Goal: Transaction & Acquisition: Book appointment/travel/reservation

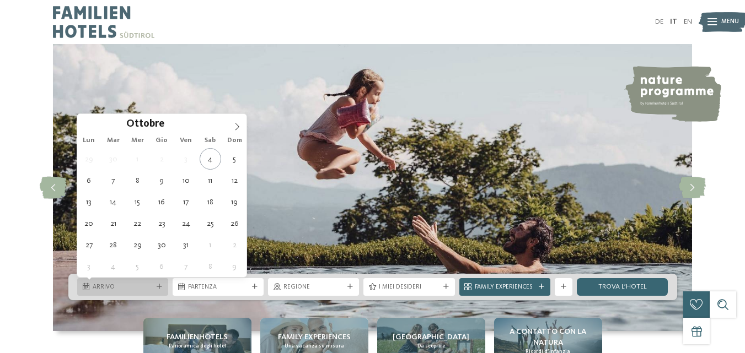
click at [159, 283] on div "Arrivo" at bounding box center [122, 287] width 91 height 18
click at [236, 126] on icon at bounding box center [237, 127] width 8 height 8
type input "****"
click at [236, 126] on icon at bounding box center [237, 127] width 8 height 8
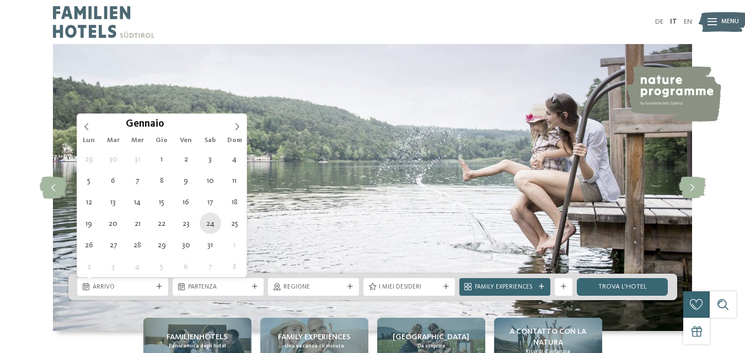
type div "24.01.2026"
type input "****"
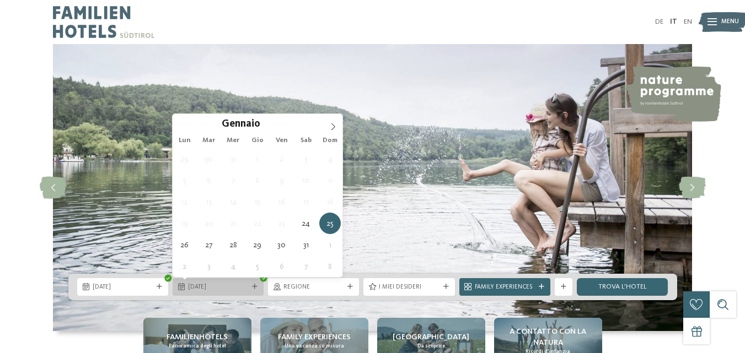
click at [246, 287] on span "25.01.2026" at bounding box center [218, 287] width 60 height 9
type div "31.01.2026"
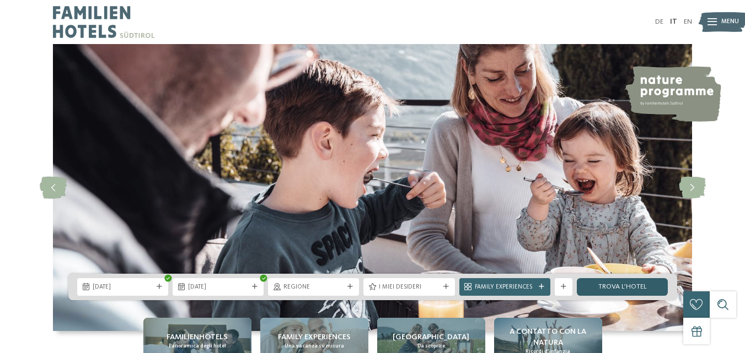
click at [620, 284] on link "trova l’hotel" at bounding box center [621, 287] width 91 height 18
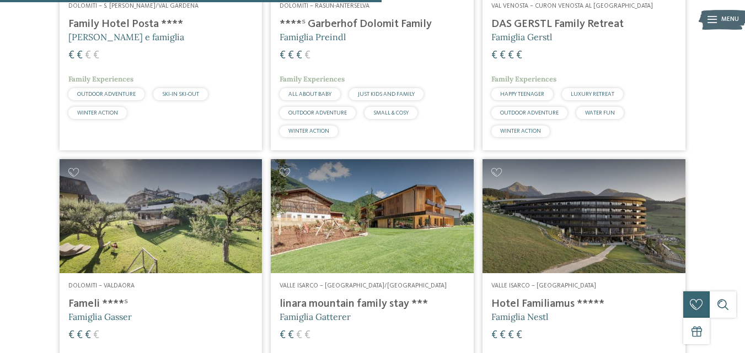
scroll to position [934, 0]
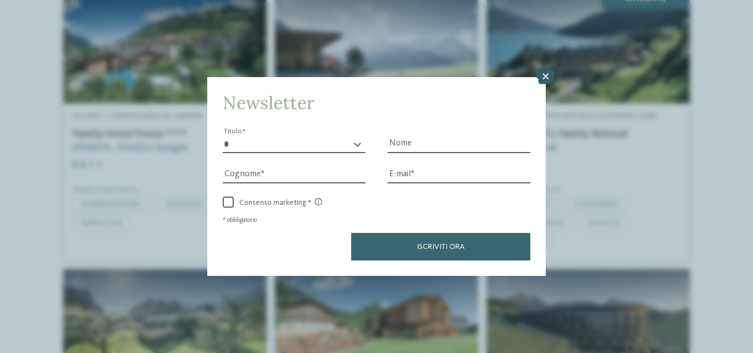
click at [546, 73] on icon at bounding box center [545, 76] width 19 height 15
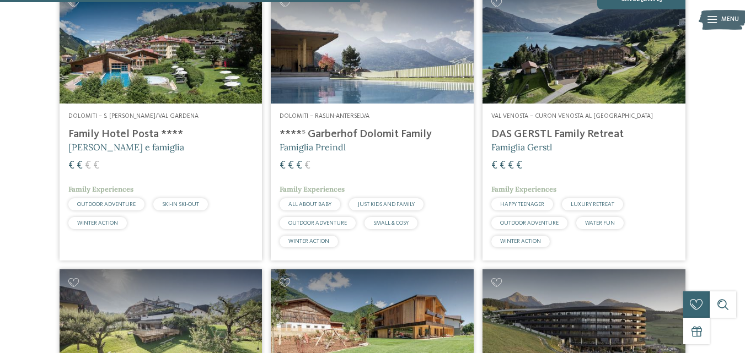
click at [532, 140] on h4 "DAS GERSTL Family Retreat" at bounding box center [583, 134] width 185 height 13
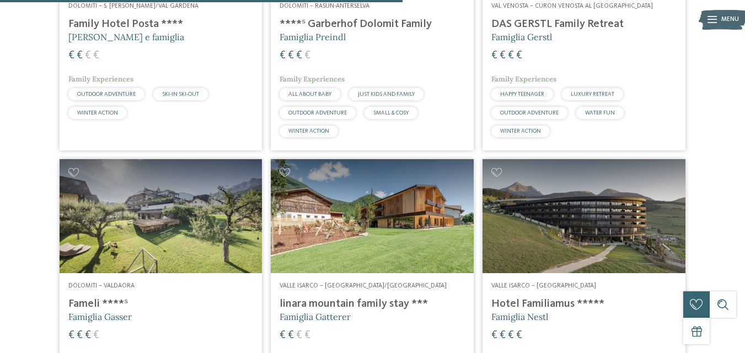
scroll to position [878, 0]
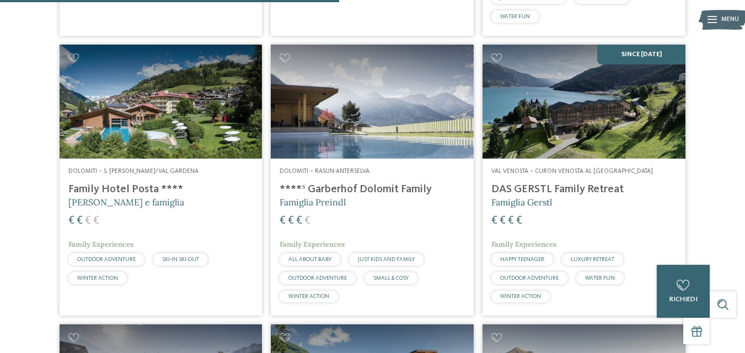
click at [117, 184] on h4 "Family Hotel Posta ****" at bounding box center [160, 189] width 185 height 13
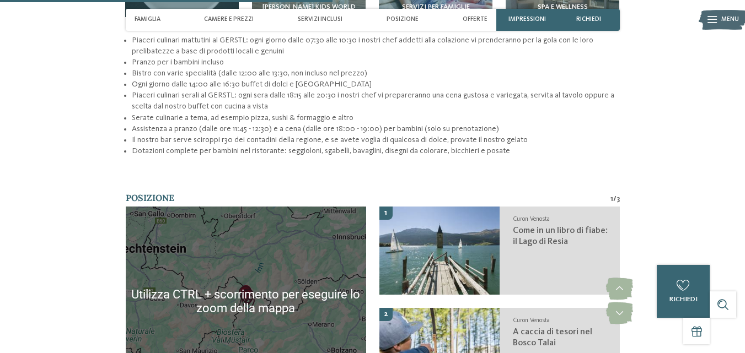
scroll to position [1323, 0]
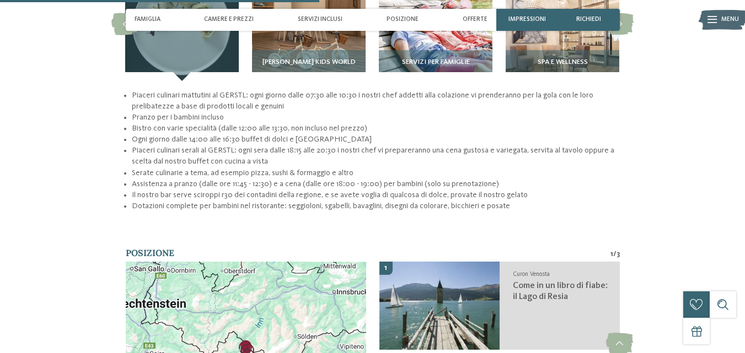
click at [246, 316] on div at bounding box center [246, 357] width 240 height 190
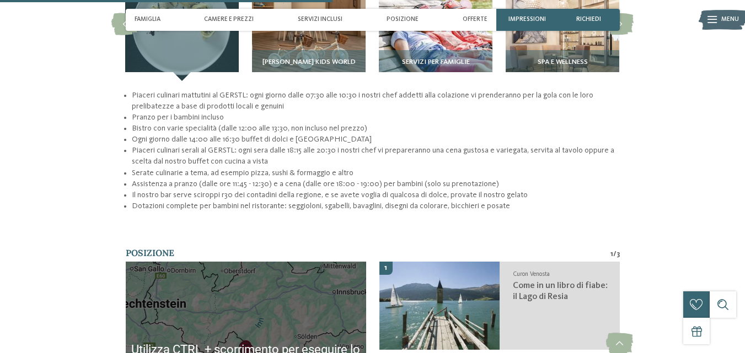
scroll to position [1433, 0]
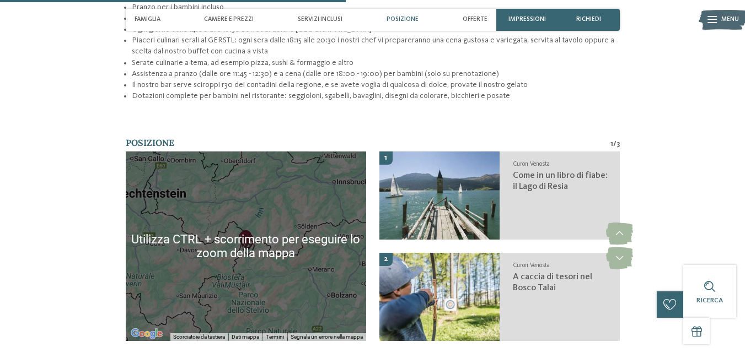
click at [279, 251] on div at bounding box center [246, 247] width 240 height 190
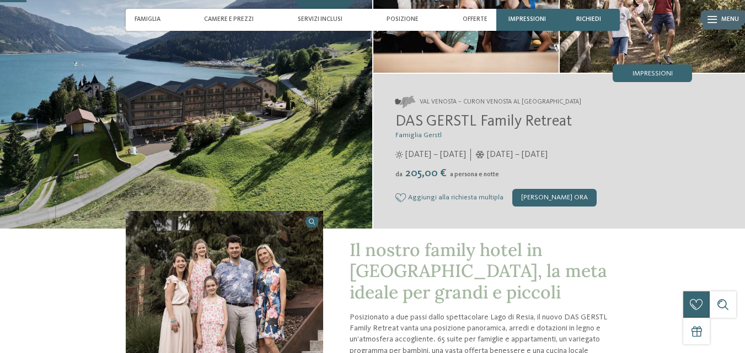
scroll to position [55, 0]
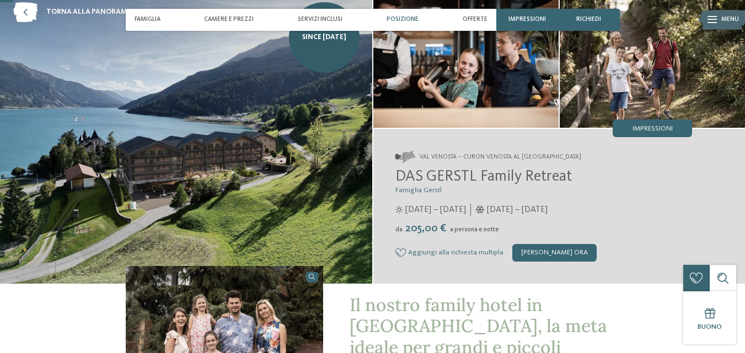
click at [402, 18] on span "Posizione" at bounding box center [402, 19] width 32 height 7
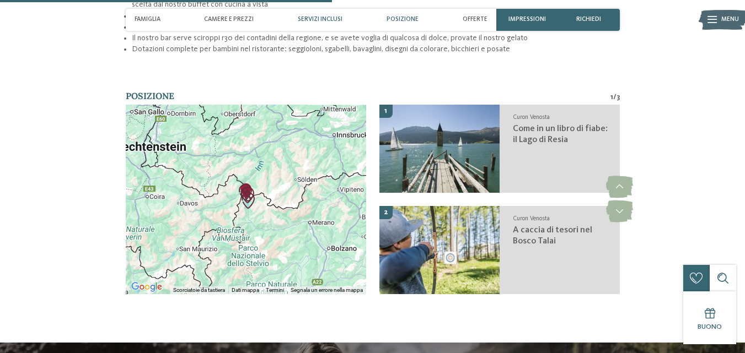
scroll to position [1491, 0]
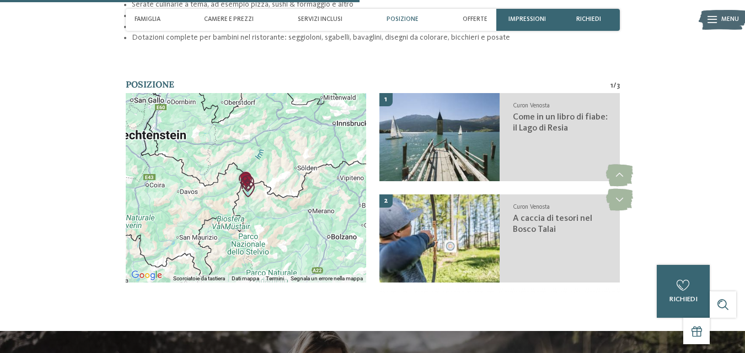
click at [246, 181] on img "A caccia di tesori nel Bosco Talai" at bounding box center [248, 189] width 17 height 17
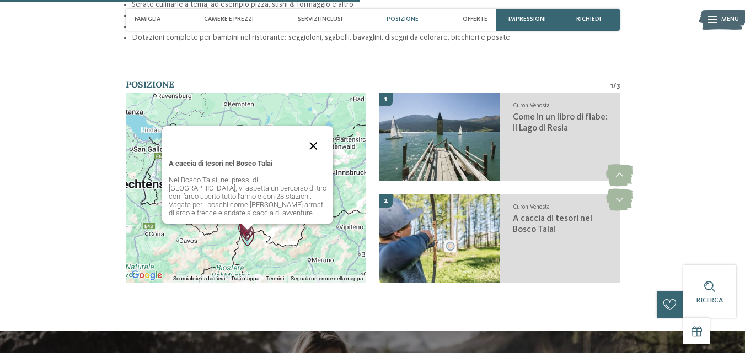
click at [312, 133] on button "Chiudi" at bounding box center [313, 146] width 26 height 26
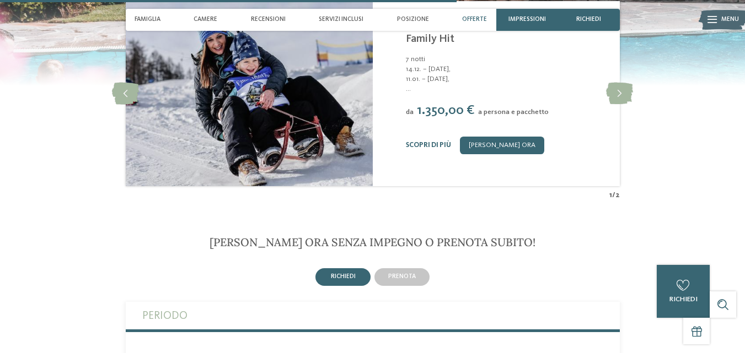
scroll to position [1819, 0]
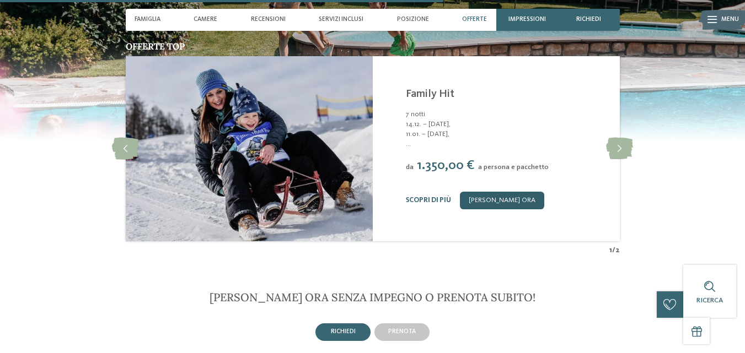
click at [506, 192] on link "[PERSON_NAME] ora" at bounding box center [502, 201] width 84 height 18
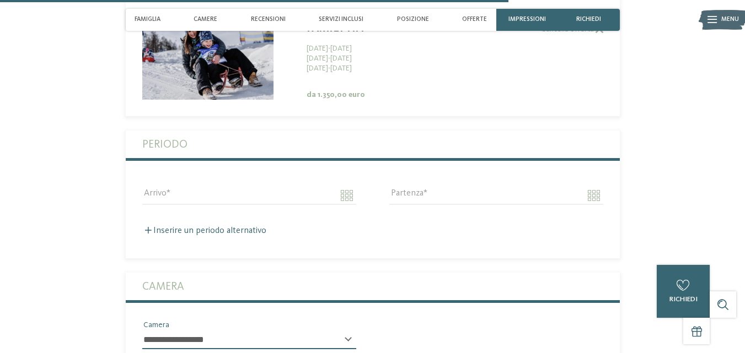
scroll to position [2234, 0]
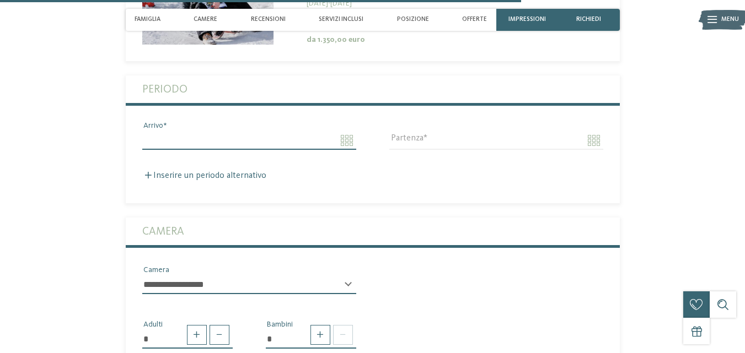
click at [346, 131] on input "Arrivo" at bounding box center [249, 140] width 214 height 19
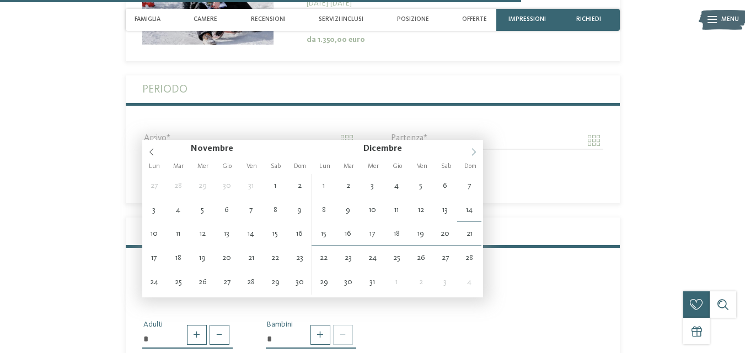
click at [474, 153] on icon at bounding box center [473, 152] width 4 height 7
type input "****"
click at [474, 154] on icon at bounding box center [474, 152] width 8 height 8
type input "**********"
type input "****"
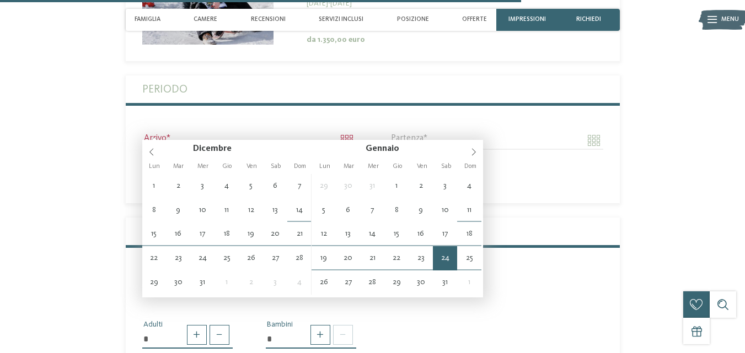
type input "****"
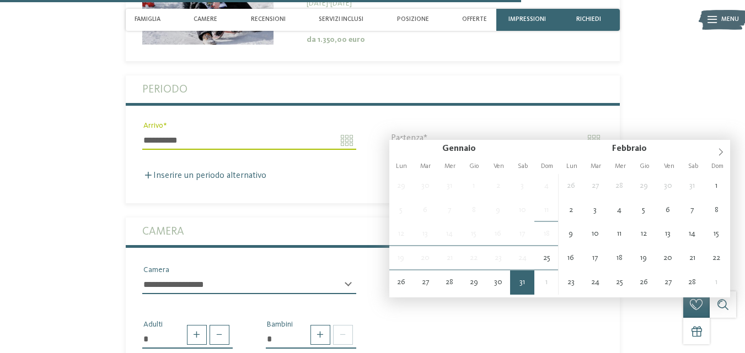
type input "**********"
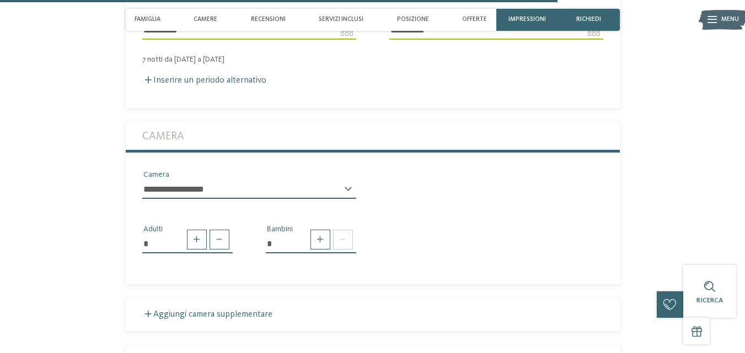
scroll to position [2399, 0]
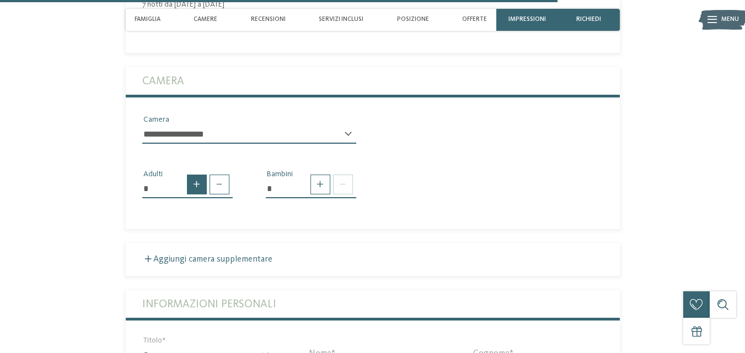
click at [196, 175] on span at bounding box center [197, 185] width 20 height 20
type input "*"
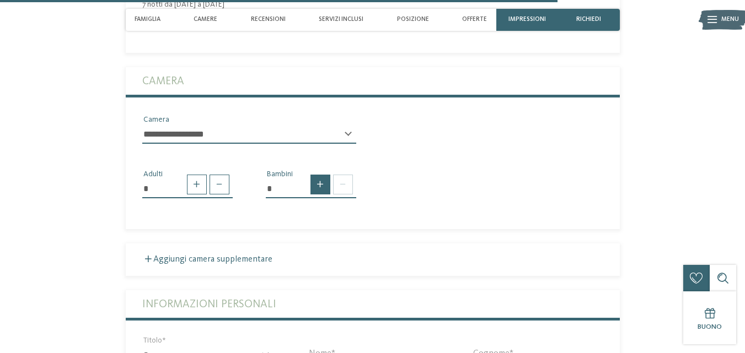
click at [320, 175] on span at bounding box center [320, 185] width 20 height 20
type input "*"
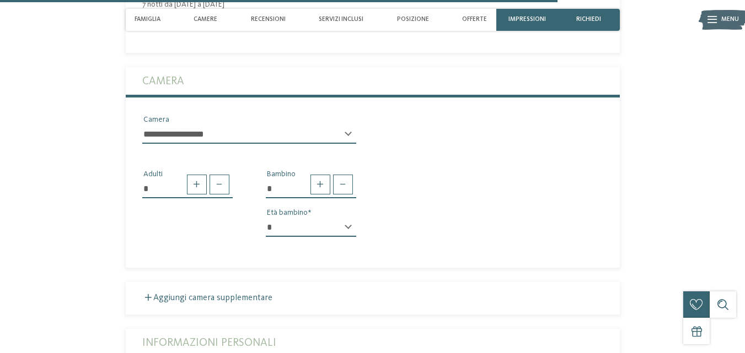
click at [346, 218] on div "* * * * * * * * * * * ** ** ** ** ** ** ** ** Età bambino" at bounding box center [311, 232] width 90 height 28
click at [347, 218] on div "* * * * * * * * * * * ** ** ** ** ** ** ** ** Età bambino" at bounding box center [311, 232] width 90 height 28
click at [311, 218] on select "* * * * * * * * * * * ** ** ** ** ** ** ** **" at bounding box center [311, 227] width 90 height 19
select select "**"
click at [266, 218] on select "* * * * * * * * * * * ** ** ** ** ** ** ** **" at bounding box center [311, 227] width 90 height 19
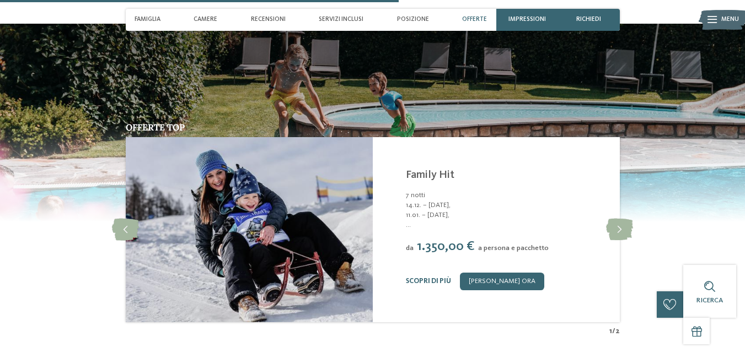
scroll to position [1793, 0]
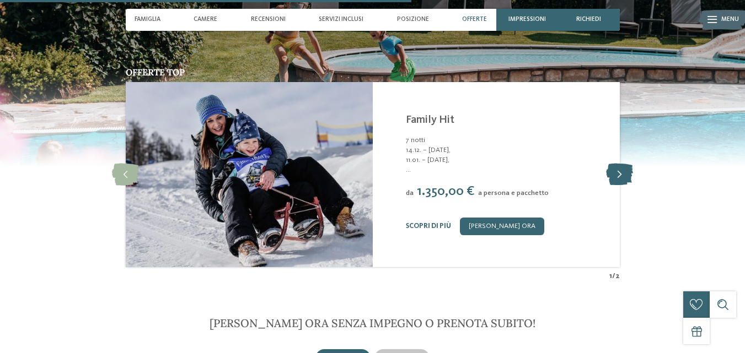
click at [617, 164] on icon at bounding box center [619, 175] width 27 height 22
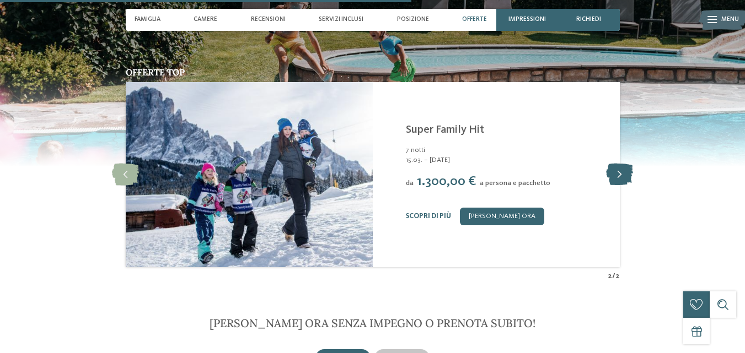
click at [617, 164] on icon at bounding box center [619, 175] width 27 height 22
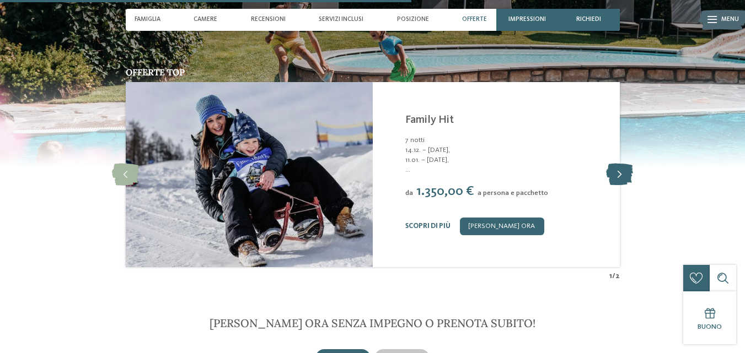
click at [617, 164] on icon at bounding box center [619, 175] width 27 height 22
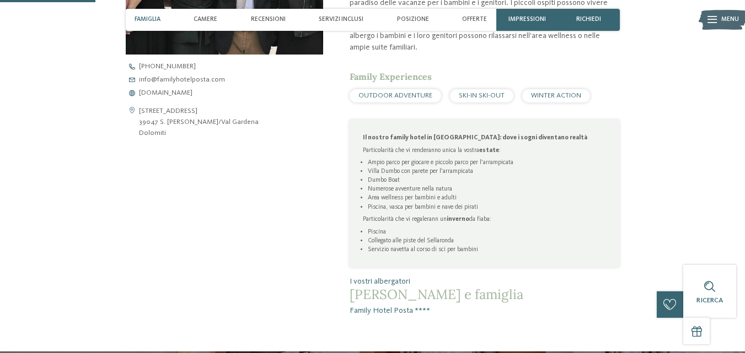
scroll to position [580, 0]
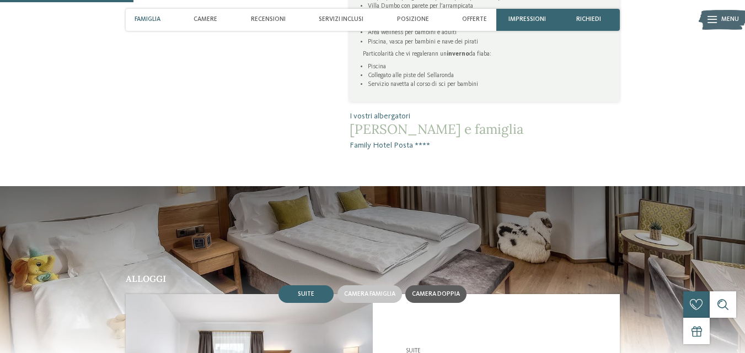
click at [434, 291] on span "Camera doppia" at bounding box center [436, 294] width 48 height 7
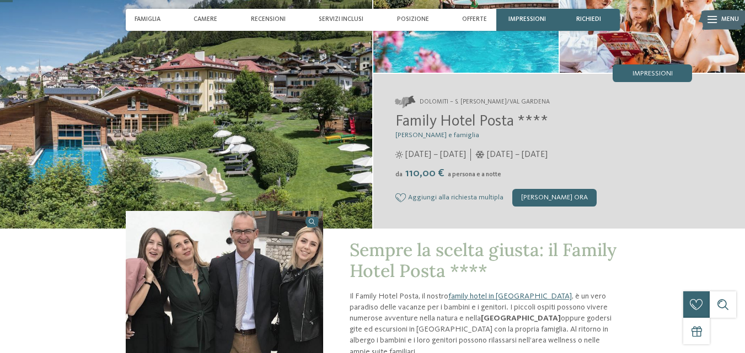
scroll to position [0, 0]
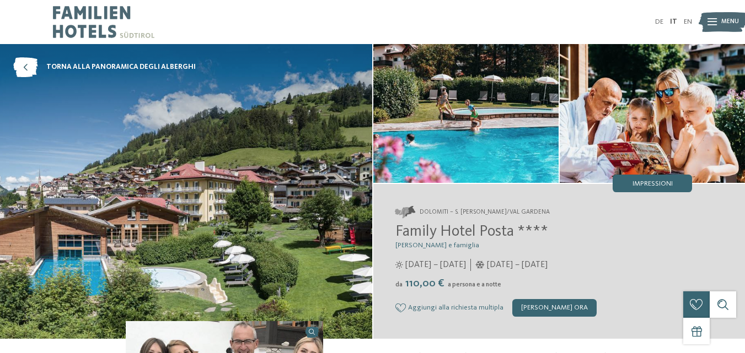
click at [306, 20] on div at bounding box center [213, 22] width 320 height 44
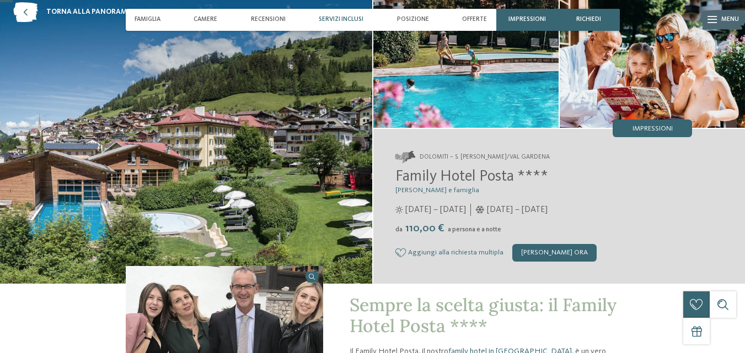
click at [336, 15] on div "Servizi inclusi" at bounding box center [340, 20] width 53 height 22
click at [198, 19] on span "Camere" at bounding box center [205, 19] width 24 height 7
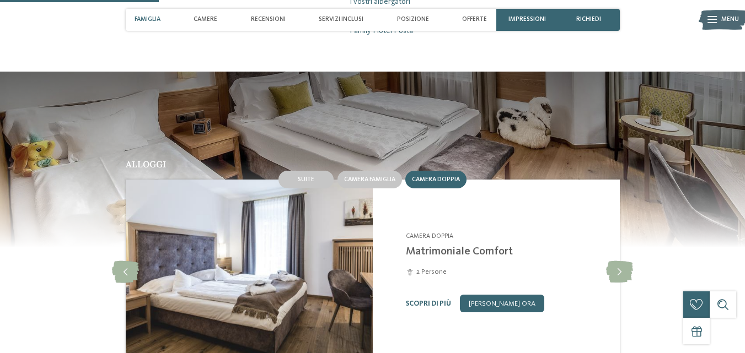
scroll to position [640, 0]
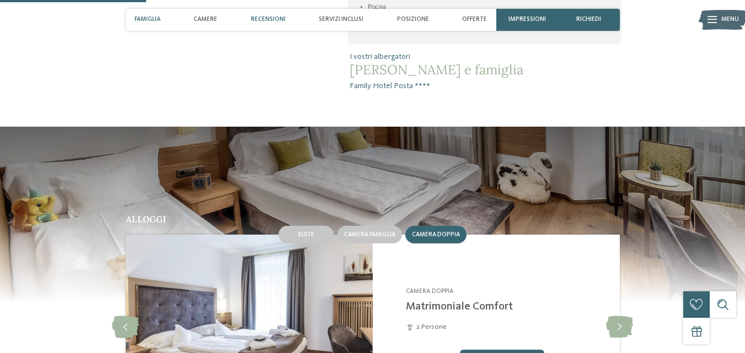
click at [271, 15] on div "Recensioni" at bounding box center [268, 20] width 44 height 22
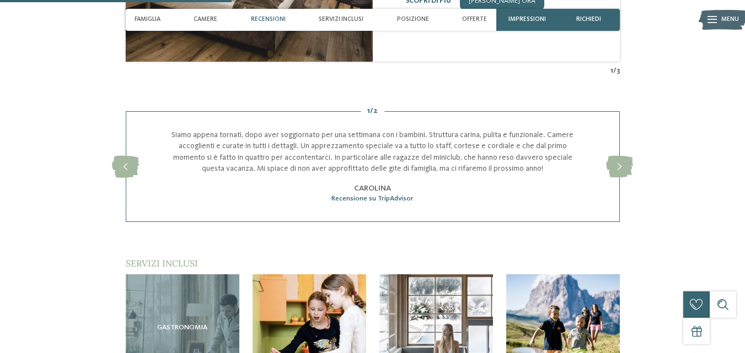
scroll to position [1038, 0]
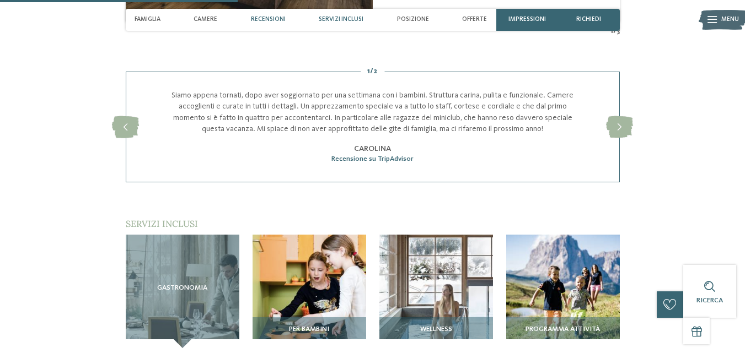
click at [326, 18] on span "Servizi inclusi" at bounding box center [341, 19] width 45 height 7
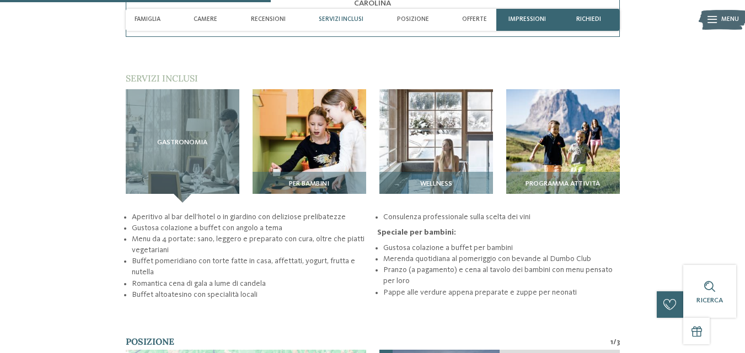
scroll to position [1184, 0]
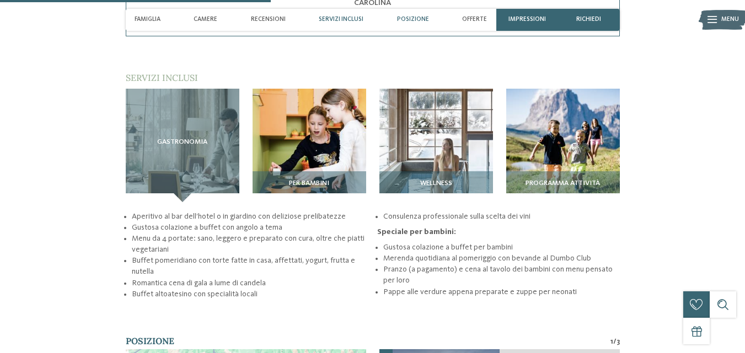
click at [414, 21] on span "Posizione" at bounding box center [413, 19] width 32 height 7
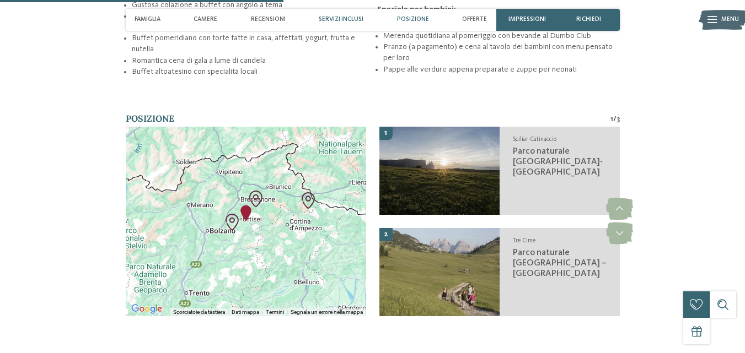
scroll to position [1447, 0]
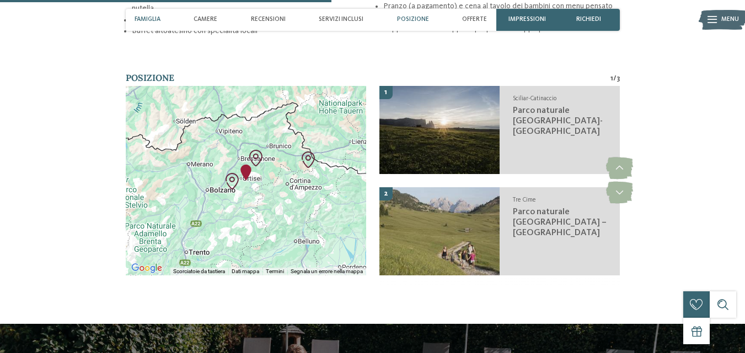
click at [143, 16] on span "Famiglia" at bounding box center [147, 19] width 26 height 7
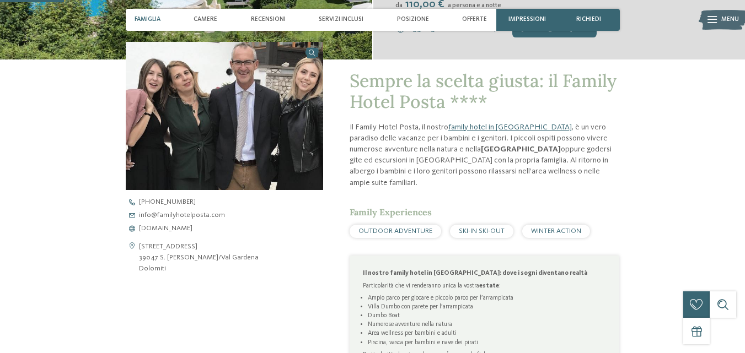
scroll to position [278, 0]
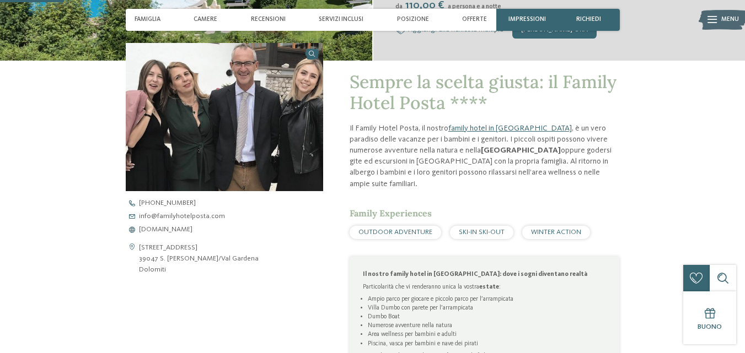
click at [408, 229] on span "OUTDOOR ADVENTURE" at bounding box center [395, 232] width 74 height 7
click at [469, 229] on span "SKI-IN SKI-OUT" at bounding box center [482, 232] width 46 height 7
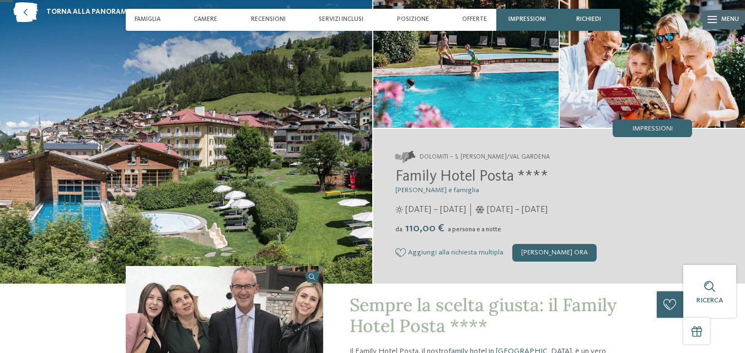
scroll to position [0, 0]
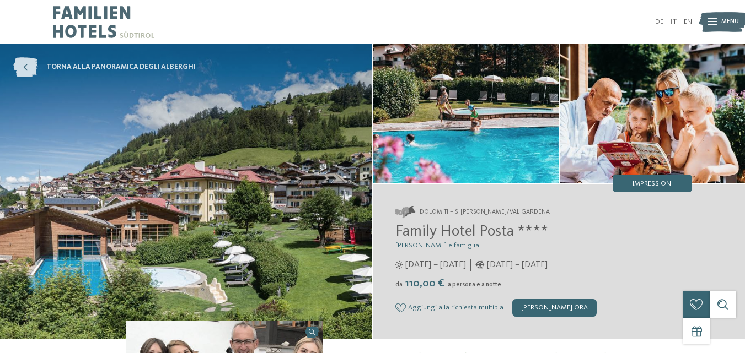
click at [20, 67] on icon at bounding box center [25, 67] width 24 height 20
click at [647, 184] on span "Impressioni" at bounding box center [652, 184] width 40 height 7
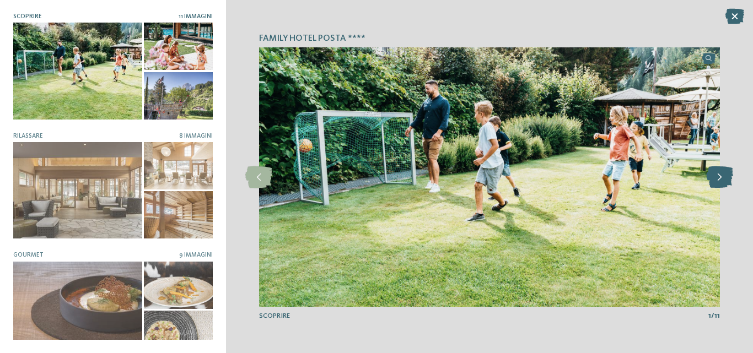
click at [724, 177] on icon at bounding box center [719, 177] width 27 height 22
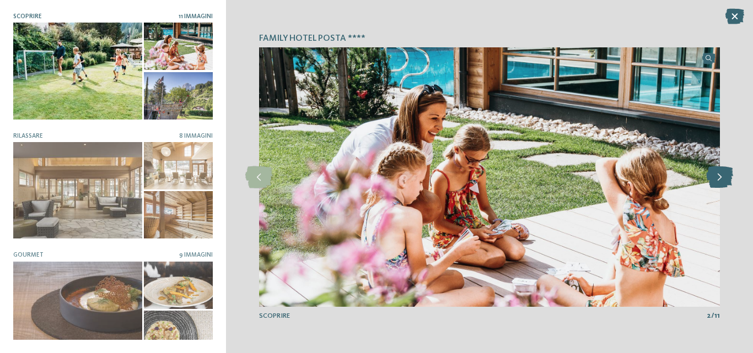
click at [724, 177] on icon at bounding box center [719, 177] width 27 height 22
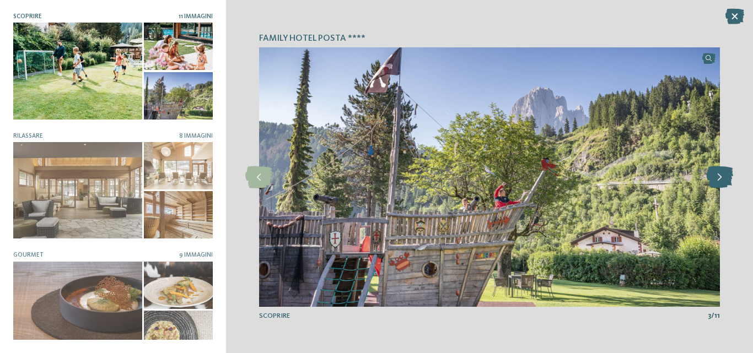
click at [724, 177] on icon at bounding box center [719, 177] width 27 height 22
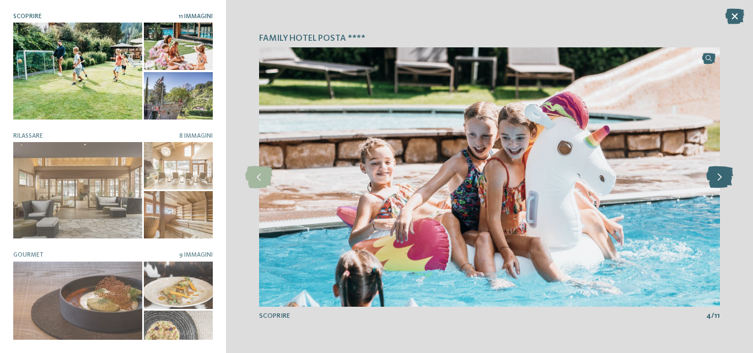
click at [724, 177] on icon at bounding box center [719, 177] width 27 height 22
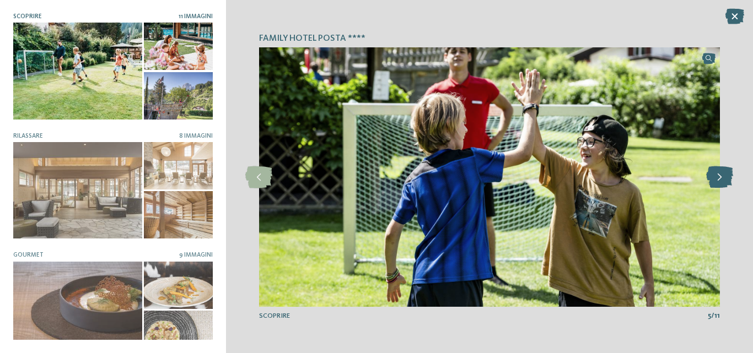
click at [719, 176] on icon at bounding box center [719, 177] width 27 height 22
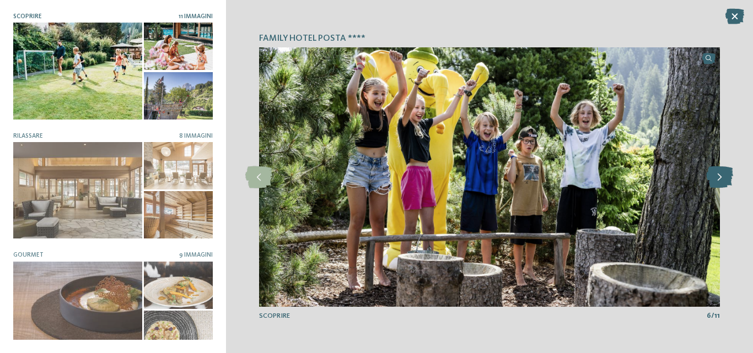
click at [719, 176] on icon at bounding box center [719, 177] width 27 height 22
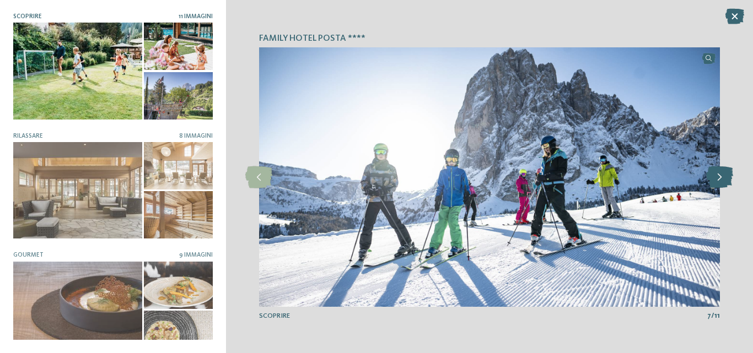
click at [719, 176] on icon at bounding box center [719, 177] width 27 height 22
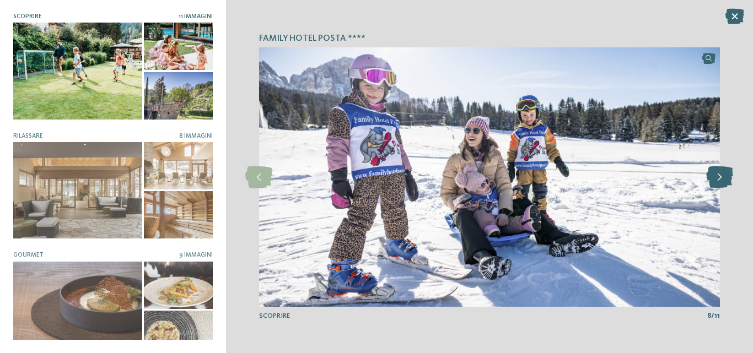
click at [719, 176] on icon at bounding box center [719, 177] width 27 height 22
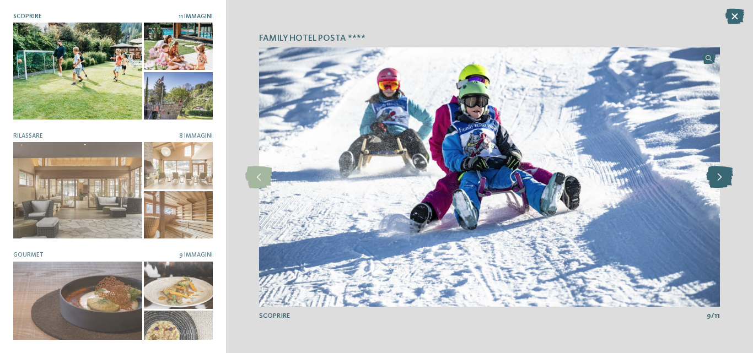
click at [719, 176] on icon at bounding box center [719, 177] width 27 height 22
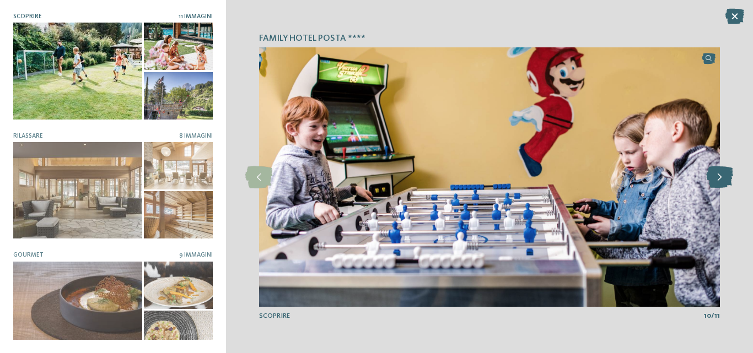
click at [719, 176] on icon at bounding box center [719, 177] width 27 height 22
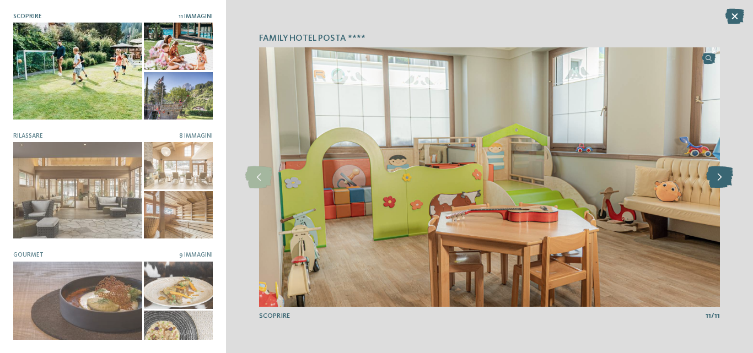
click at [719, 176] on icon at bounding box center [719, 177] width 27 height 22
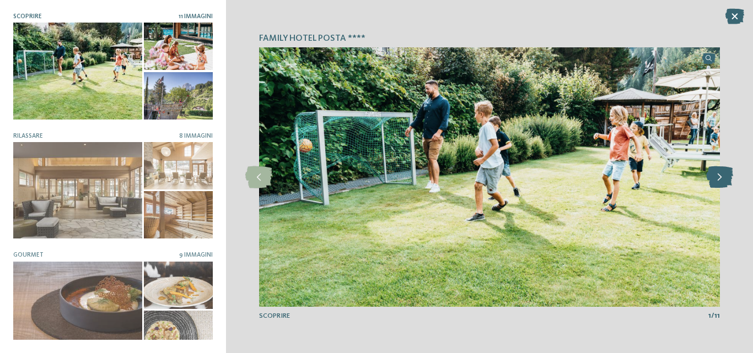
click at [718, 177] on icon at bounding box center [719, 177] width 27 height 22
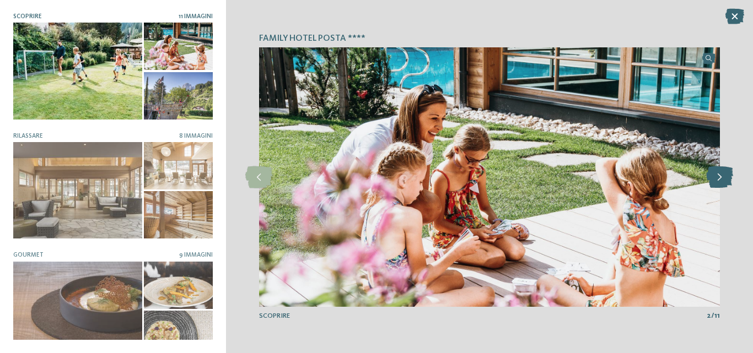
click at [718, 177] on icon at bounding box center [719, 177] width 27 height 22
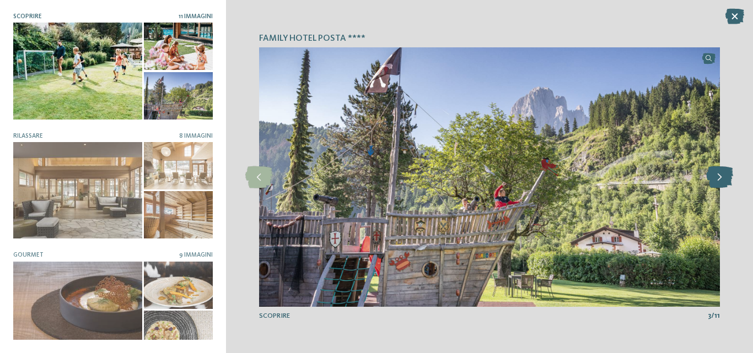
click at [718, 177] on icon at bounding box center [719, 177] width 27 height 22
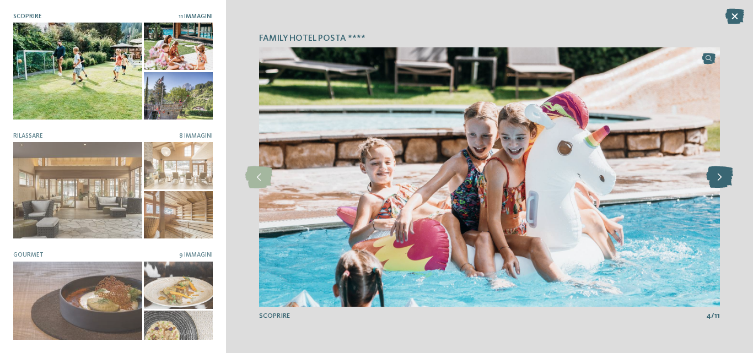
click at [718, 177] on icon at bounding box center [719, 177] width 27 height 22
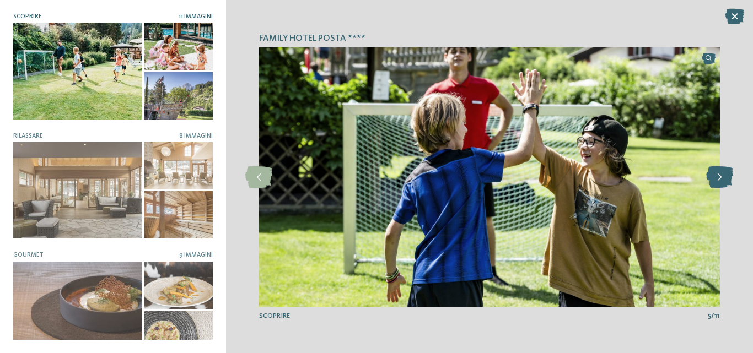
click at [718, 177] on icon at bounding box center [719, 177] width 27 height 22
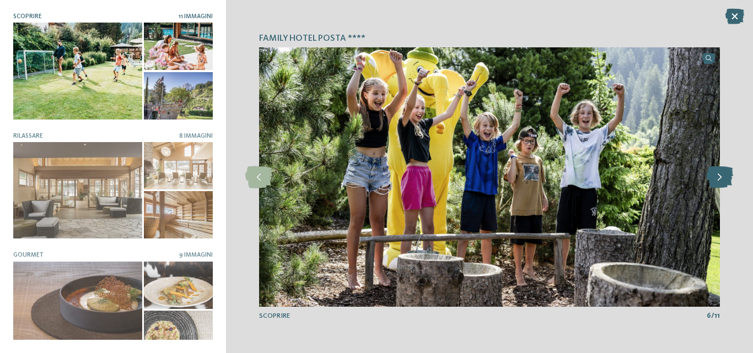
click at [718, 177] on icon at bounding box center [719, 177] width 27 height 22
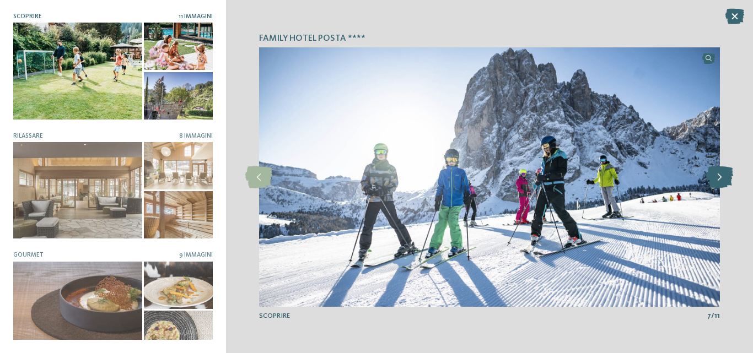
click at [718, 177] on icon at bounding box center [719, 177] width 27 height 22
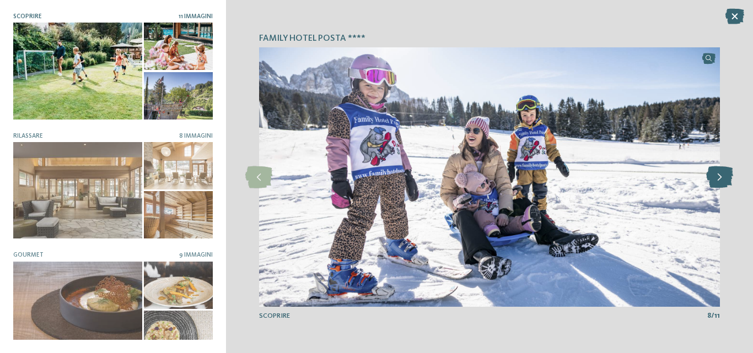
click at [718, 177] on icon at bounding box center [719, 177] width 27 height 22
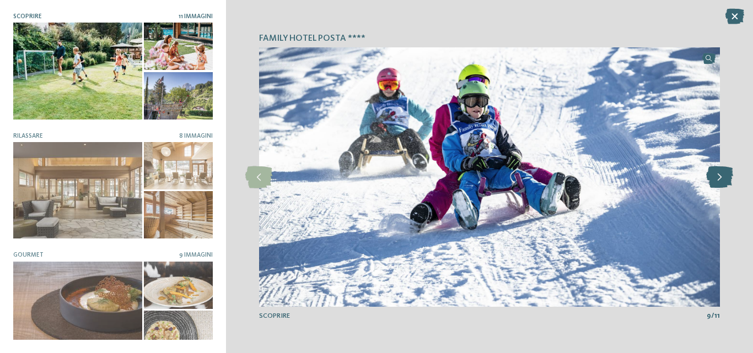
click at [718, 177] on icon at bounding box center [719, 177] width 27 height 22
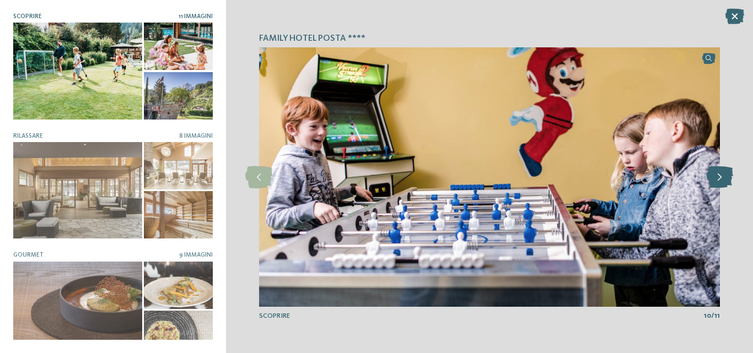
click at [718, 177] on icon at bounding box center [719, 177] width 27 height 22
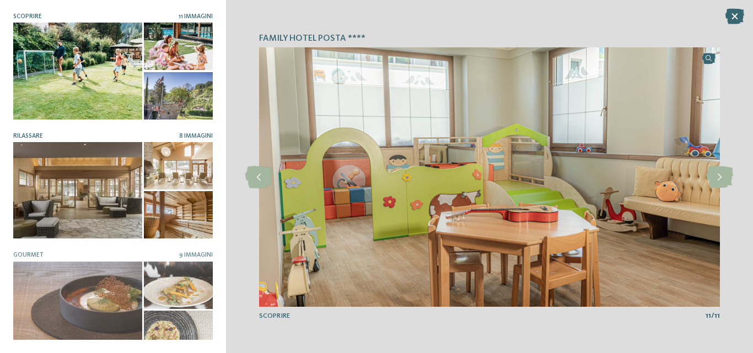
click at [93, 198] on div at bounding box center [77, 190] width 129 height 96
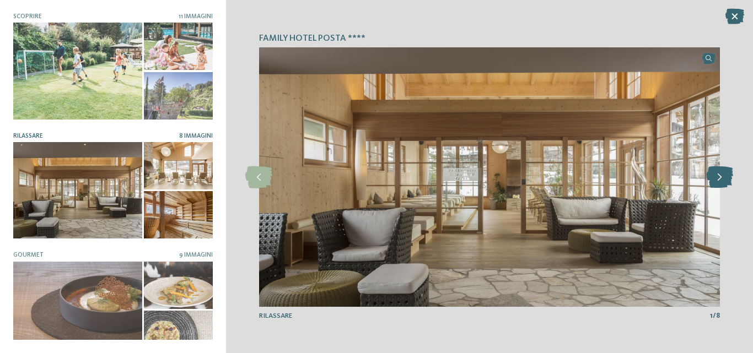
click at [720, 181] on icon at bounding box center [719, 177] width 27 height 22
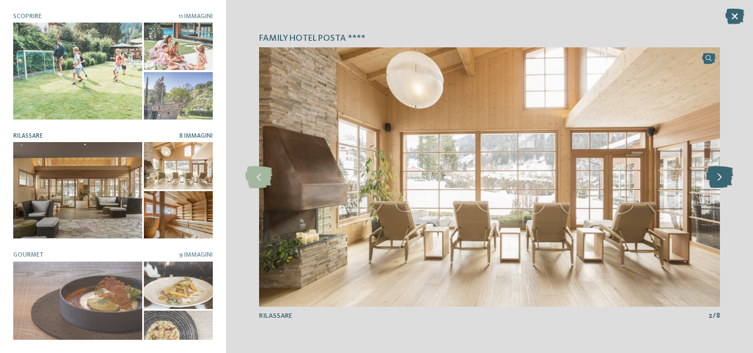
click at [720, 181] on icon at bounding box center [719, 177] width 27 height 22
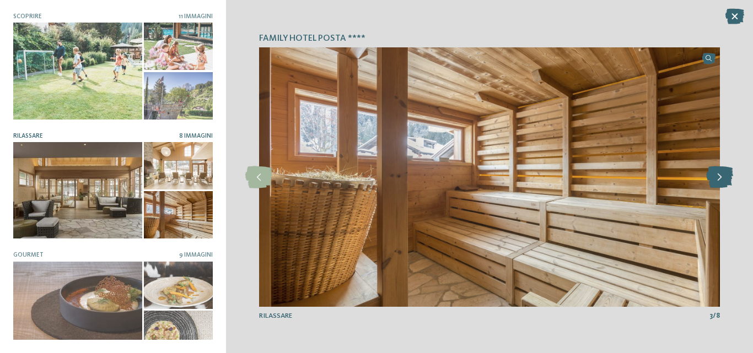
click at [720, 181] on icon at bounding box center [719, 177] width 27 height 22
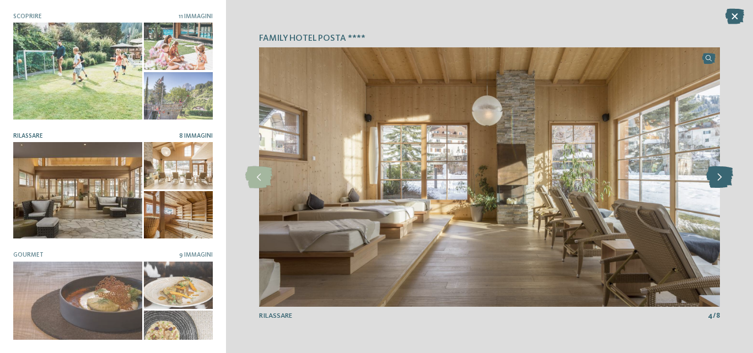
click at [720, 181] on icon at bounding box center [719, 177] width 27 height 22
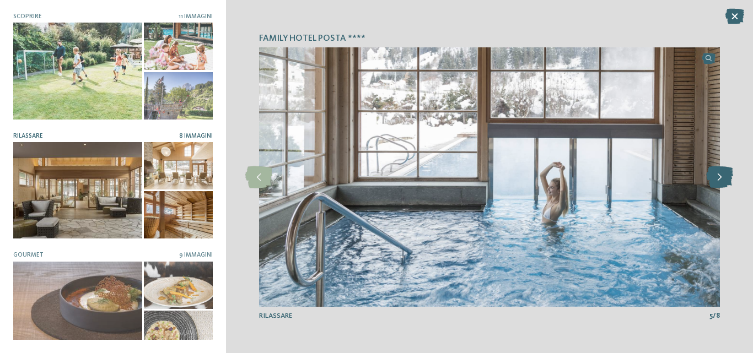
click at [720, 181] on icon at bounding box center [719, 177] width 27 height 22
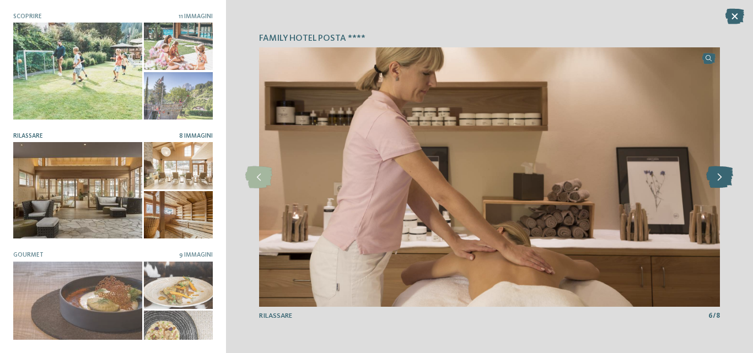
click at [720, 181] on icon at bounding box center [719, 177] width 27 height 22
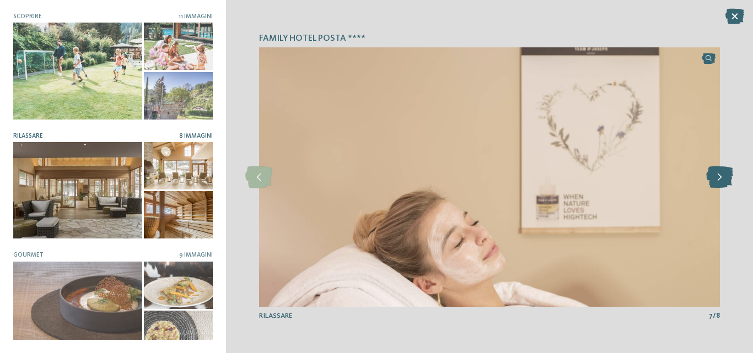
click at [720, 181] on icon at bounding box center [719, 177] width 27 height 22
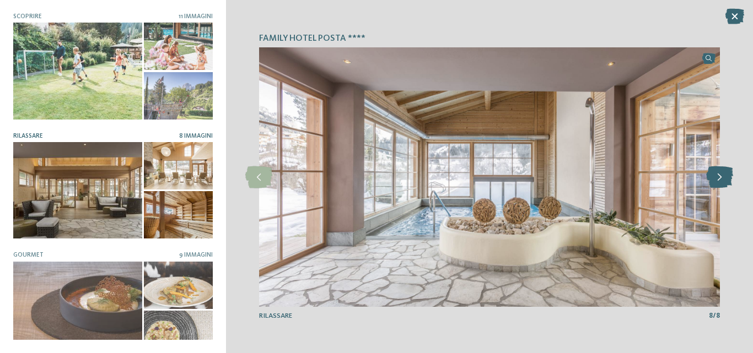
click at [720, 181] on icon at bounding box center [719, 177] width 27 height 22
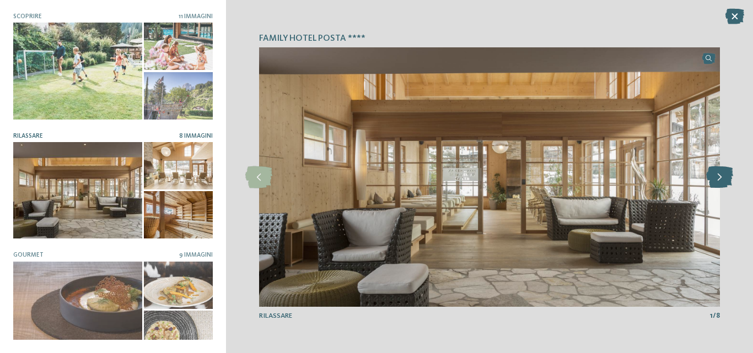
click at [720, 181] on icon at bounding box center [719, 177] width 27 height 22
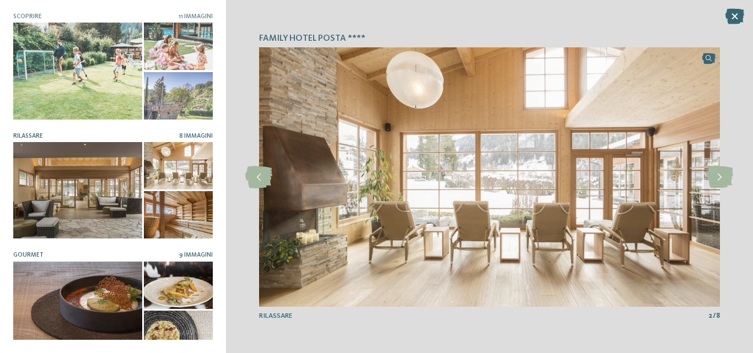
click at [82, 307] on div at bounding box center [77, 310] width 129 height 96
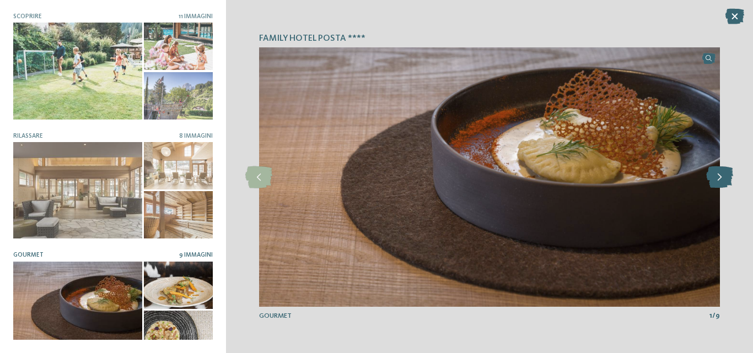
click at [719, 180] on icon at bounding box center [719, 177] width 27 height 22
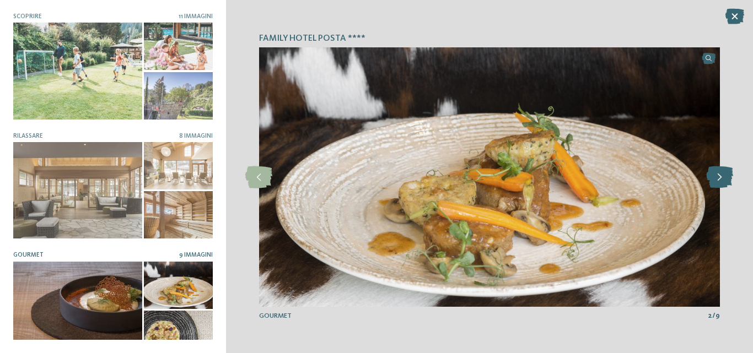
click at [719, 180] on icon at bounding box center [719, 177] width 27 height 22
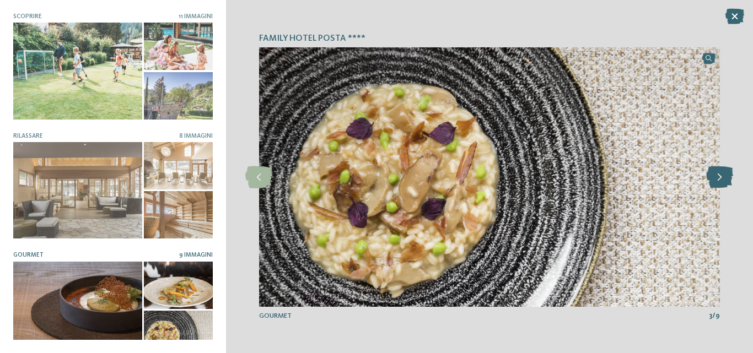
click at [719, 180] on icon at bounding box center [719, 177] width 27 height 22
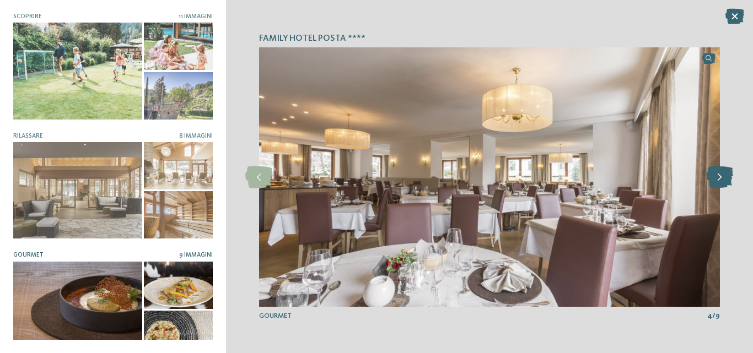
click at [719, 180] on icon at bounding box center [719, 177] width 27 height 22
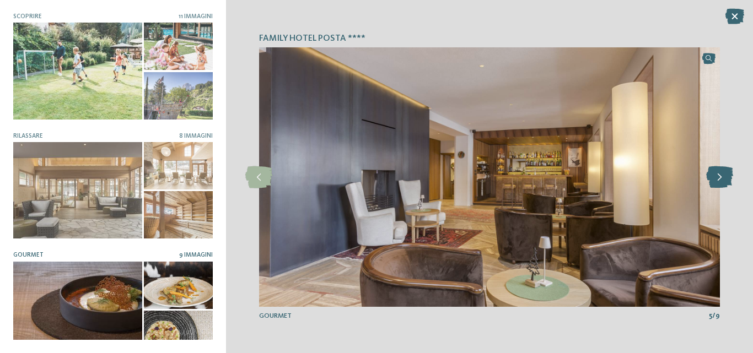
click at [719, 180] on icon at bounding box center [719, 177] width 27 height 22
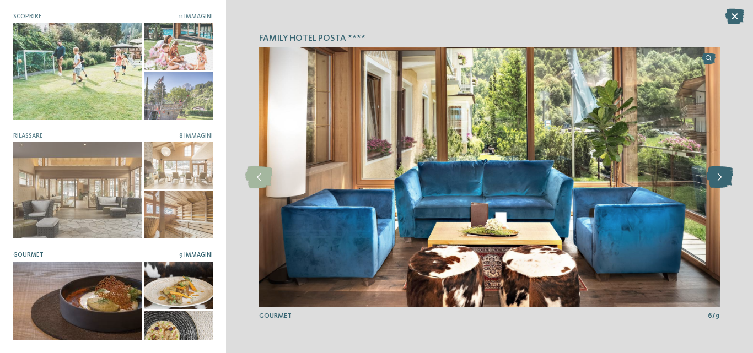
click at [719, 180] on icon at bounding box center [719, 177] width 27 height 22
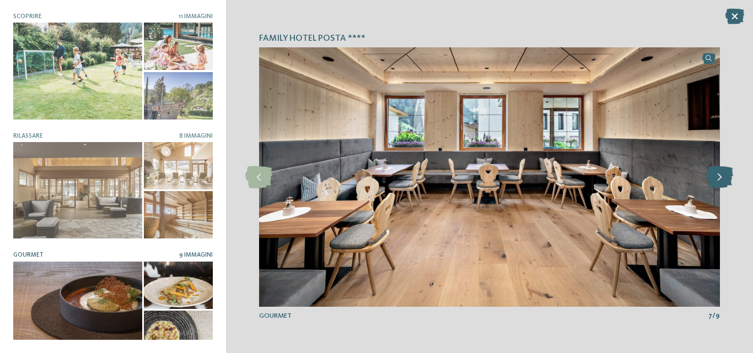
click at [719, 180] on icon at bounding box center [719, 177] width 27 height 22
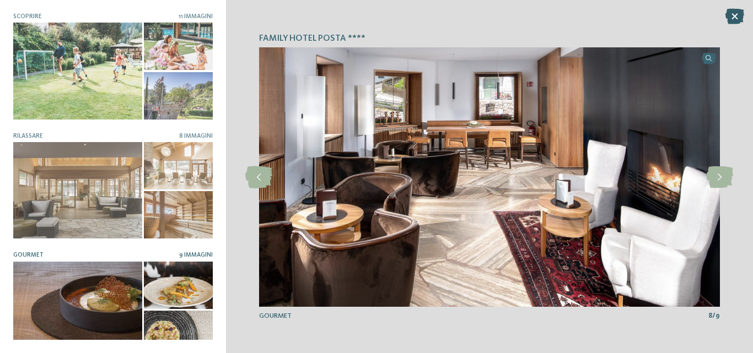
click at [736, 19] on icon at bounding box center [734, 16] width 19 height 15
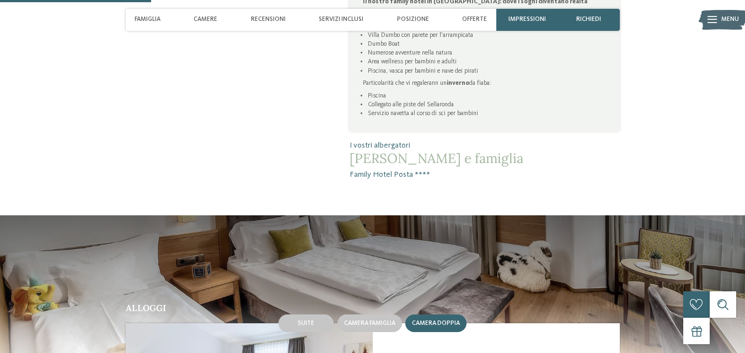
scroll to position [772, 0]
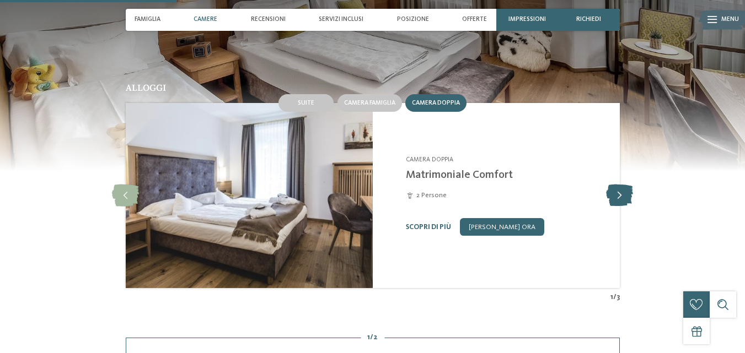
click at [621, 185] on icon at bounding box center [619, 196] width 27 height 22
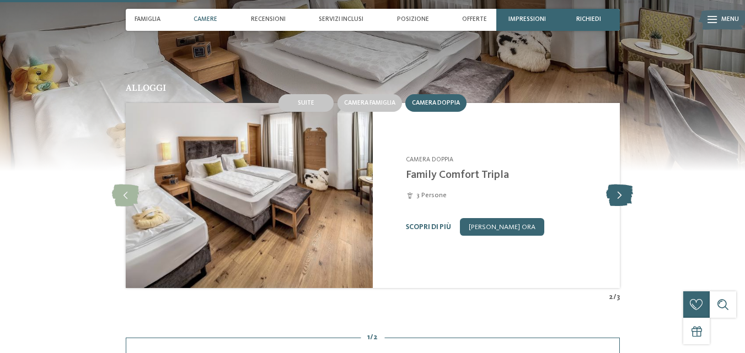
click at [621, 185] on icon at bounding box center [619, 196] width 27 height 22
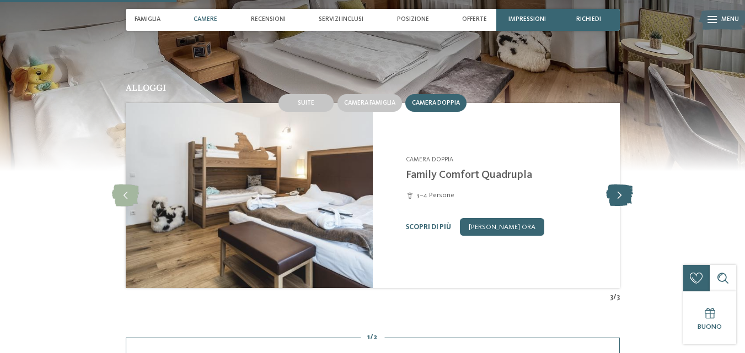
click at [621, 185] on icon at bounding box center [619, 196] width 27 height 22
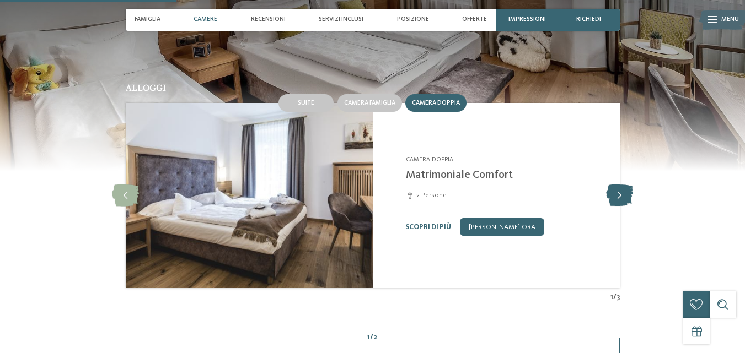
click at [621, 185] on icon at bounding box center [619, 196] width 27 height 22
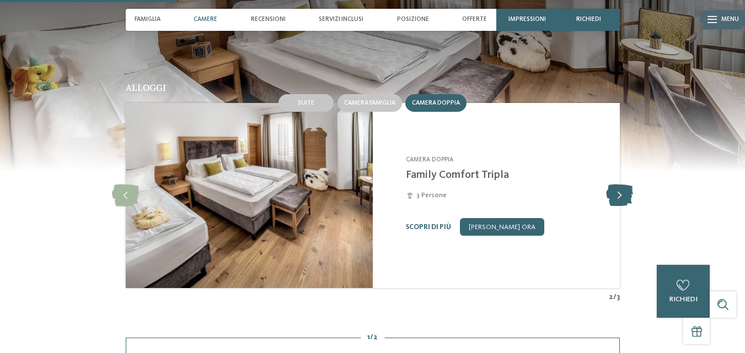
click at [621, 185] on icon at bounding box center [619, 196] width 27 height 22
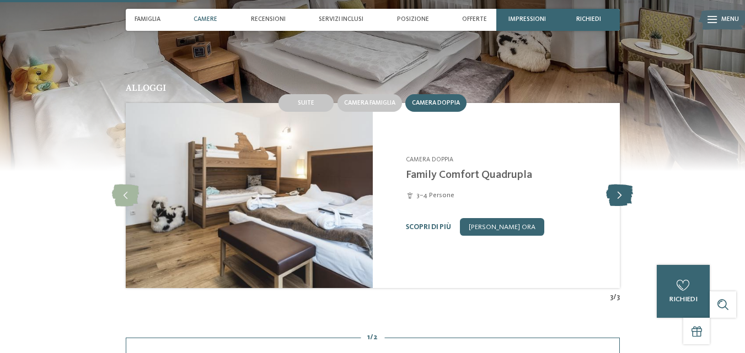
click at [621, 185] on icon at bounding box center [619, 196] width 27 height 22
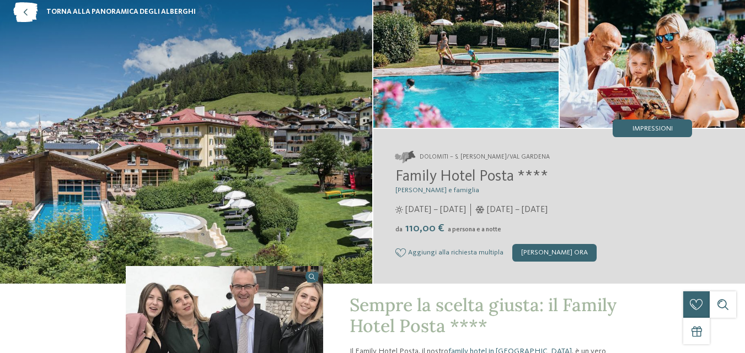
scroll to position [0, 0]
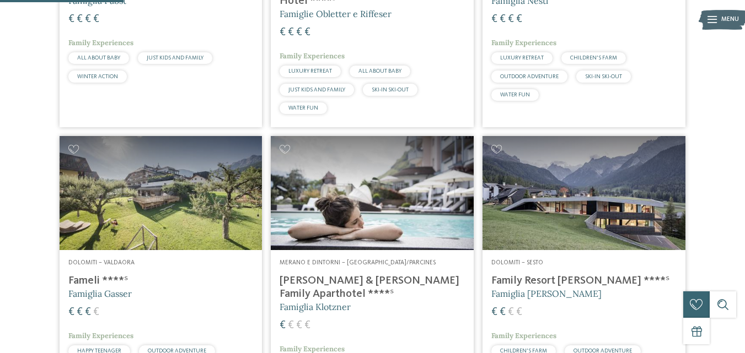
scroll to position [496, 0]
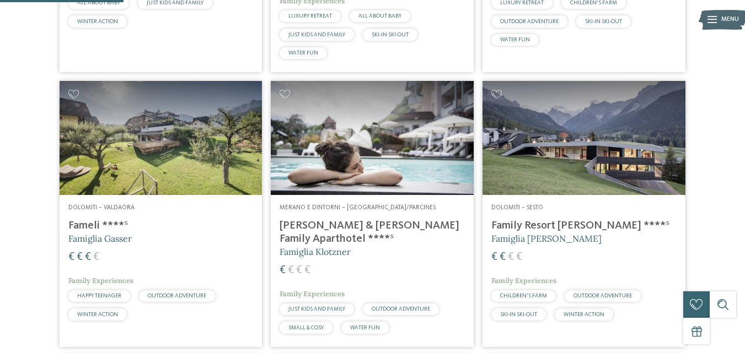
click at [531, 226] on h4 "Family Resort Rainer ****ˢ" at bounding box center [583, 225] width 185 height 13
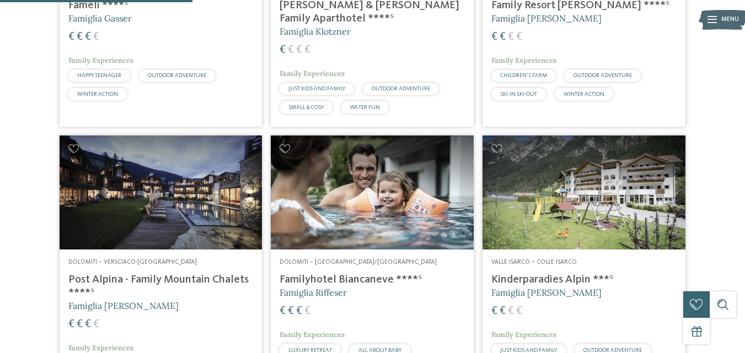
scroll to position [772, 0]
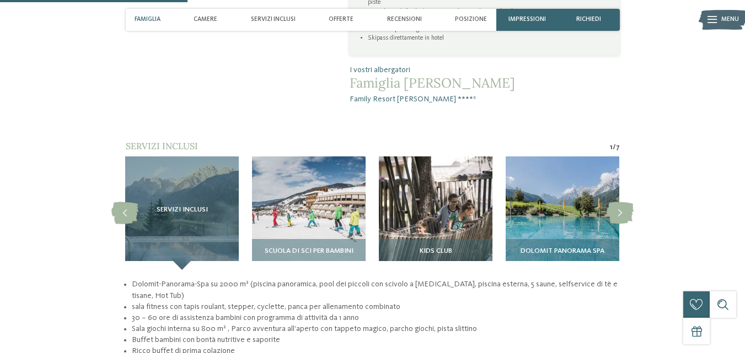
scroll to position [386, 0]
